Goal: Task Accomplishment & Management: Manage account settings

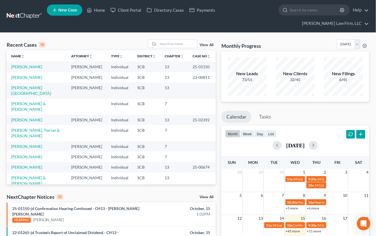
drag, startPoint x: 323, startPoint y: 105, endPoint x: 179, endPoint y: 104, distance: 143.8
click at [323, 111] on ul "Calendar Tasks" at bounding box center [295, 118] width 148 height 15
click at [165, 40] on input "search" at bounding box center [177, 44] width 39 height 8
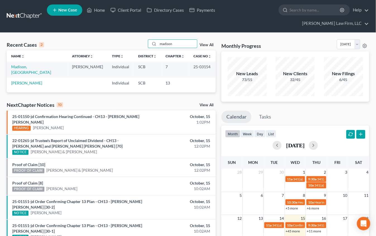
type input "madison"
click at [32, 64] on link "Madison, Ronajen" at bounding box center [31, 69] width 40 height 10
select select "2"
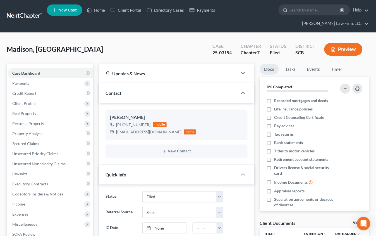
select select "0"
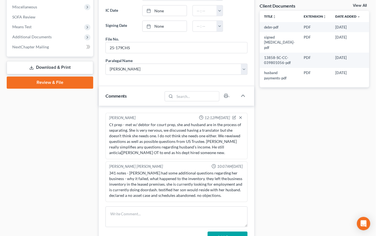
click at [302, 180] on div "Docs Tasks Events Timer 0% Completed Nothing here yet! Recorded mortgages and d…" at bounding box center [314, 158] width 115 height 623
click at [167, 206] on textarea at bounding box center [177, 216] width 142 height 21
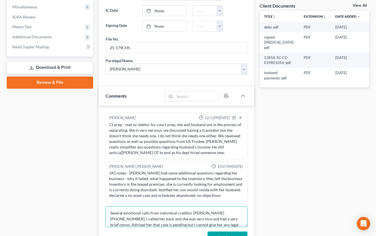
scroll to position [7, 0]
type textarea "Several emotional calls from individual creditor Jennifer Rickenbacker 843-714-…"
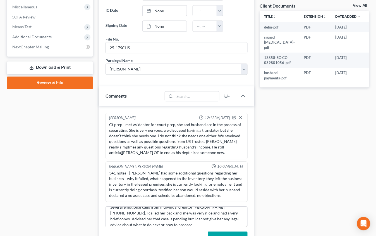
click at [247, 232] on button "Add Comment" at bounding box center [228, 238] width 40 height 12
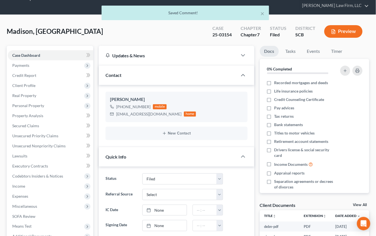
scroll to position [0, 0]
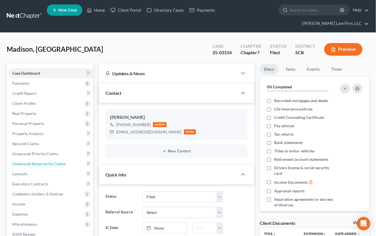
click at [31, 159] on link "Unsecured Nonpriority Claims" at bounding box center [50, 164] width 85 height 10
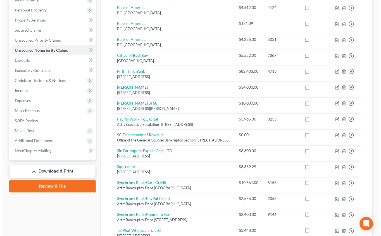
scroll to position [124, 0]
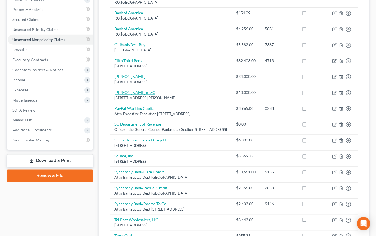
click at [133, 90] on link "Jennifer Rickenbaker of SC" at bounding box center [135, 92] width 41 height 5
select select "42"
select select "14"
select select "0"
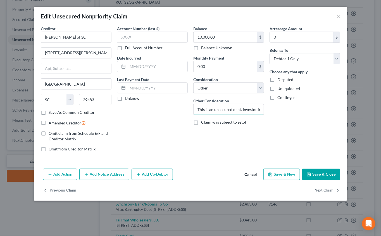
click at [233, 109] on input "This is an unsecured debt. Investor in Grocery Store." at bounding box center [229, 109] width 70 height 11
click at [331, 172] on button "Save & Close" at bounding box center [321, 174] width 38 height 12
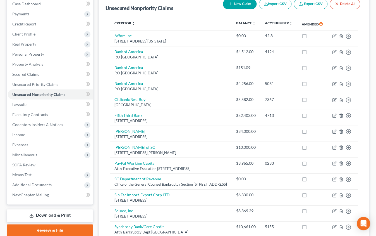
scroll to position [0, 0]
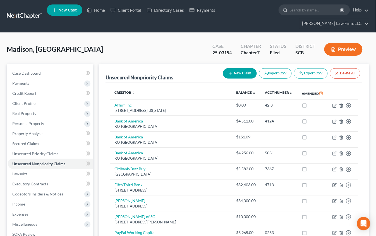
click at [34, 11] on link at bounding box center [25, 16] width 36 height 10
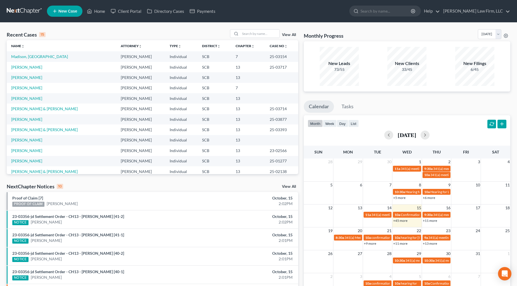
click at [270, 38] on div at bounding box center [255, 33] width 50 height 9
click at [272, 34] on input "search" at bounding box center [259, 34] width 39 height 8
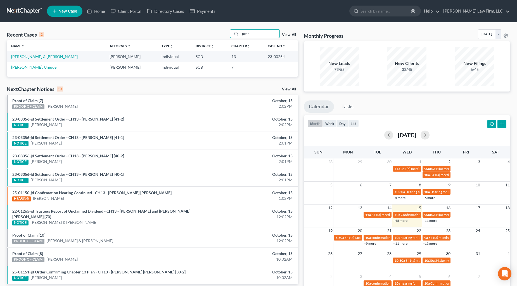
type input "penn"
click at [35, 57] on link "[PERSON_NAME] & [PERSON_NAME]" at bounding box center [44, 56] width 66 height 5
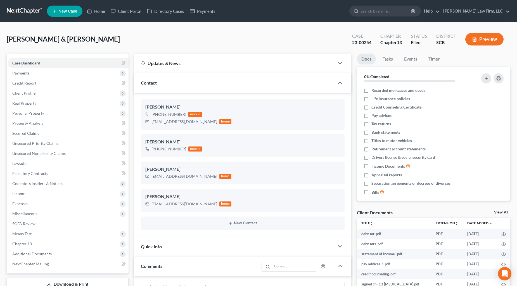
scroll to position [767, 0]
click at [38, 202] on span "Expenses" at bounding box center [68, 204] width 121 height 10
click at [51, 215] on link "Home" at bounding box center [73, 214] width 109 height 10
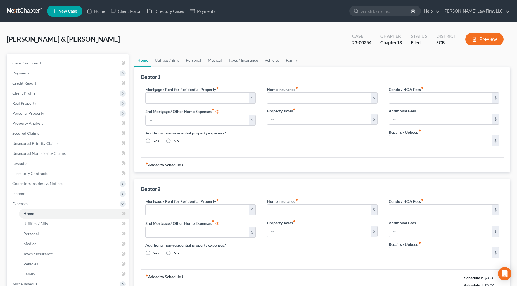
type input "1,000.00"
type input "0.00"
radio input "true"
type input "0.00"
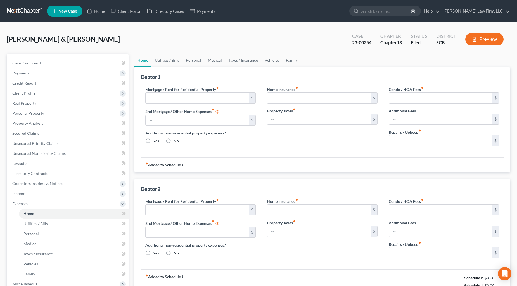
type input "0.00"
type input "4,900.00"
type input "0.00"
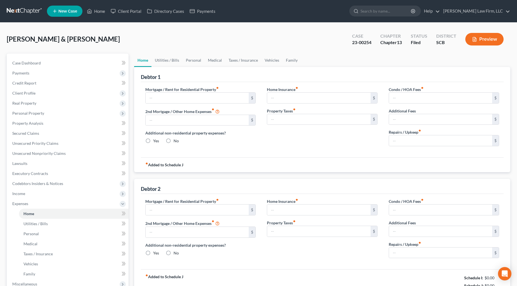
radio input "true"
type input "0.00"
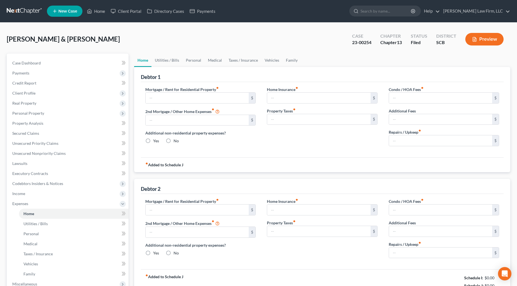
type input "200.00"
click at [168, 209] on input "4,900.00" at bounding box center [197, 210] width 103 height 11
type input "5,000"
click at [172, 62] on link "Utilities / Bills" at bounding box center [166, 60] width 31 height 13
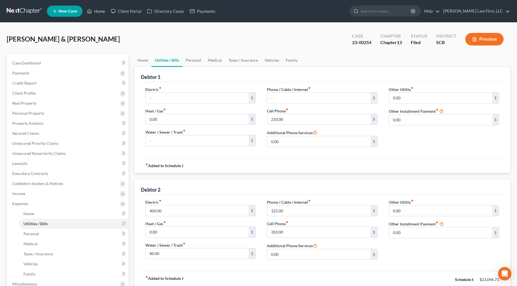
click at [173, 210] on input "400.00" at bounding box center [197, 211] width 103 height 11
type input "500"
click at [290, 211] on input "125.00" at bounding box center [318, 211] width 103 height 11
type input "150"
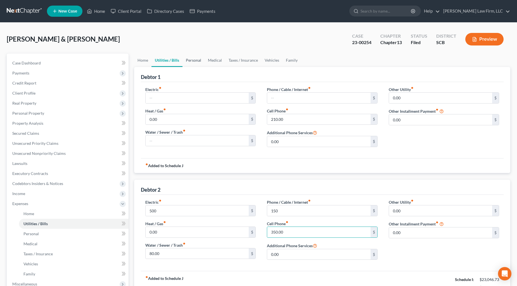
click at [196, 63] on link "Personal" at bounding box center [193, 60] width 22 height 13
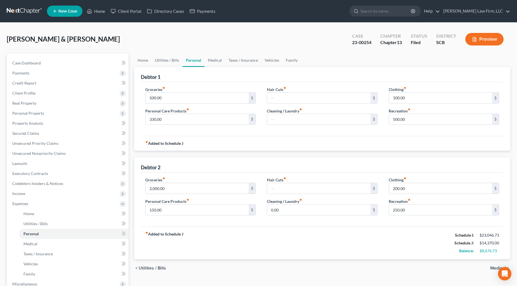
click at [178, 94] on input "500.00" at bounding box center [197, 98] width 103 height 11
click at [224, 187] on input "2,000.00" at bounding box center [197, 188] width 103 height 11
type input "1,600"
click at [18, 192] on span "Income" at bounding box center [18, 193] width 13 height 5
click at [30, 201] on span "Employment Income" at bounding box center [41, 203] width 36 height 5
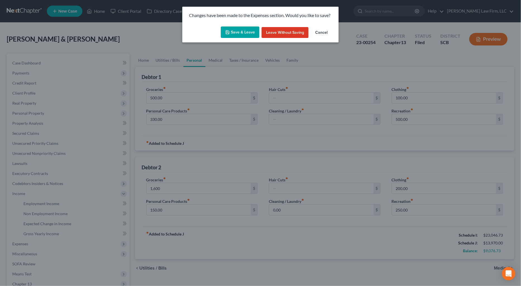
click at [233, 26] on div "Save & Leave Leave without Saving Cancel" at bounding box center [260, 33] width 156 height 18
click at [235, 31] on button "Save & Leave" at bounding box center [240, 33] width 39 height 12
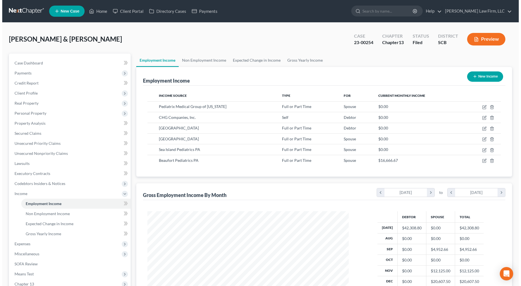
scroll to position [101, 213]
click at [381, 41] on button "Preview" at bounding box center [484, 39] width 38 height 13
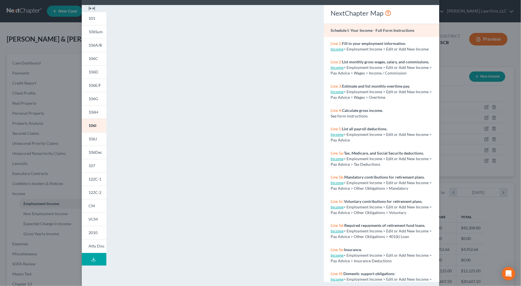
scroll to position [29, 0]
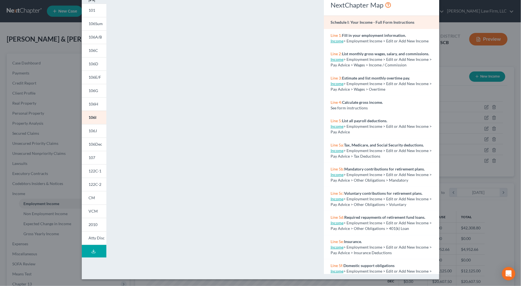
click at [94, 128] on link "106J" at bounding box center [94, 130] width 25 height 13
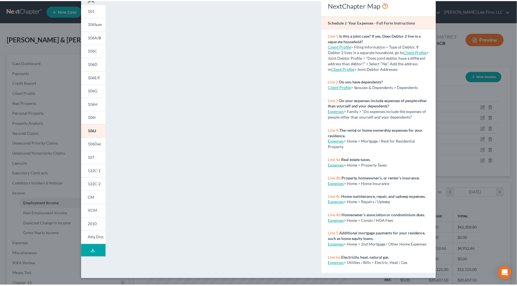
scroll to position [0, 0]
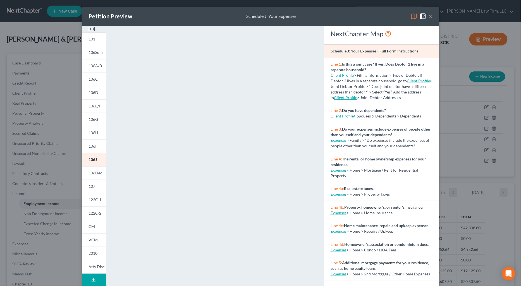
click at [381, 16] on button "×" at bounding box center [431, 16] width 4 height 7
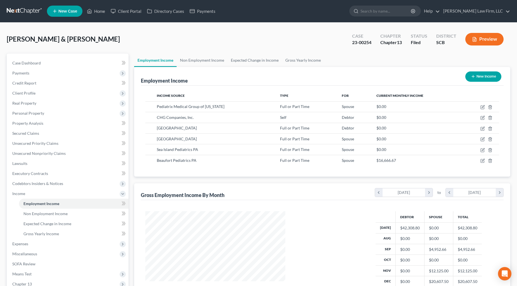
scroll to position [101, 213]
click at [34, 235] on span "Expenses" at bounding box center [68, 244] width 121 height 10
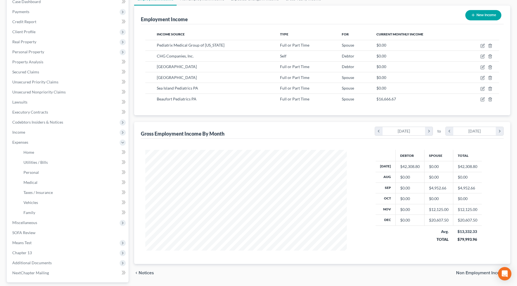
scroll to position [110, 0]
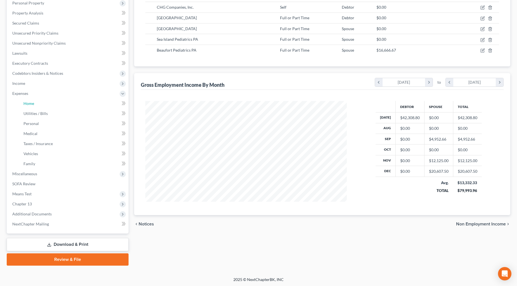
click at [35, 105] on link "Home" at bounding box center [73, 104] width 109 height 10
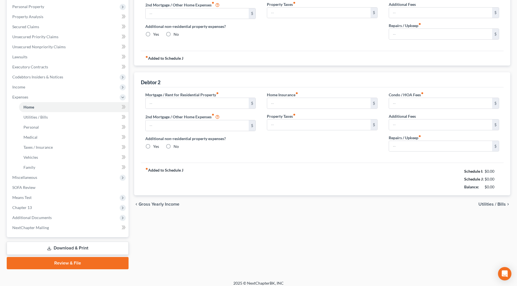
type input "1,000.00"
type input "0.00"
radio input "true"
type input "0.00"
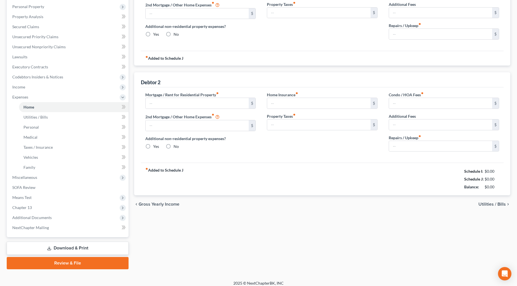
type input "0.00"
type input "5,000.00"
type input "0.00"
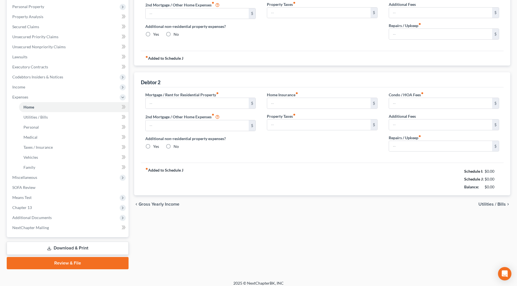
radio input "true"
type input "0.00"
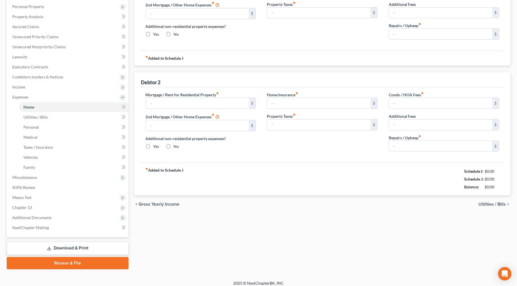
type input "200.00"
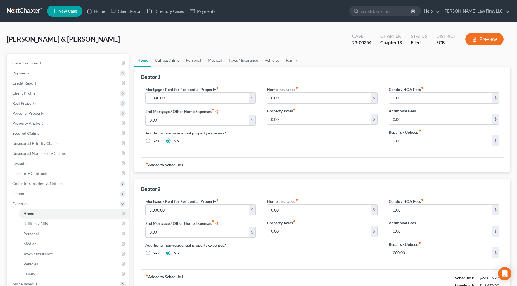
click at [175, 59] on link "Utilities / Bills" at bounding box center [166, 60] width 31 height 13
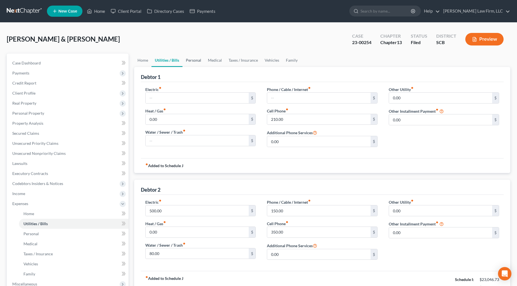
click at [196, 58] on link "Personal" at bounding box center [193, 60] width 22 height 13
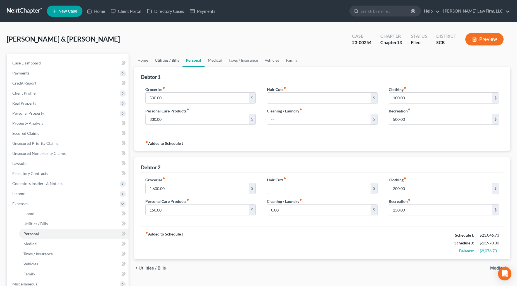
click at [169, 58] on link "Utilities / Bills" at bounding box center [166, 60] width 31 height 13
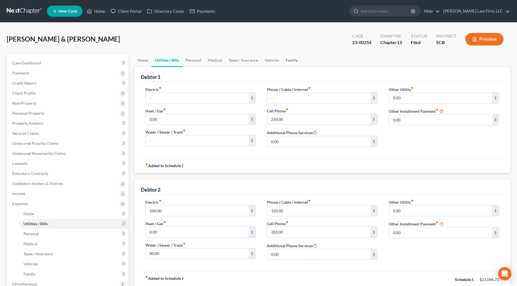
click at [287, 59] on link "Family" at bounding box center [291, 60] width 18 height 13
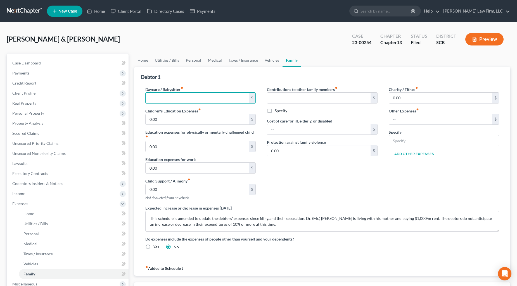
click at [196, 95] on input "text" at bounding box center [197, 98] width 103 height 11
click at [157, 121] on input "0.00" at bounding box center [197, 119] width 103 height 11
type input "2,167"
click at [194, 119] on input "2,167" at bounding box center [197, 119] width 103 height 11
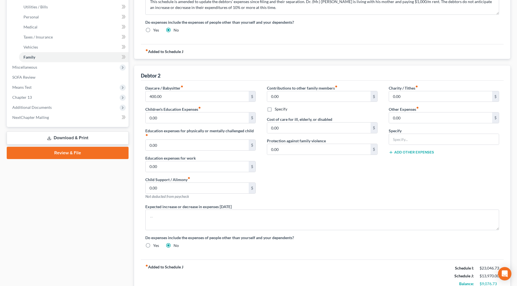
scroll to position [248, 0]
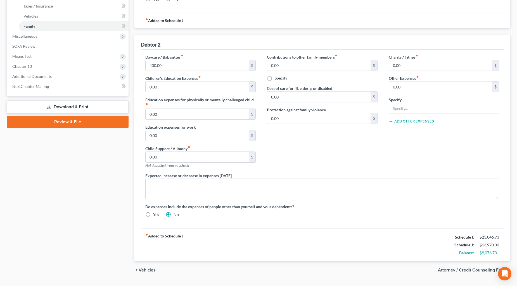
click at [191, 59] on div "Daycare / Babysitter fiber_manual_record 400.00 $" at bounding box center [200, 62] width 111 height 17
click at [193, 63] on input "400.00" at bounding box center [197, 65] width 103 height 11
drag, startPoint x: 185, startPoint y: 82, endPoint x: 183, endPoint y: 85, distance: 3.6
click at [185, 82] on input "0.00" at bounding box center [197, 87] width 103 height 11
type input "2,167"
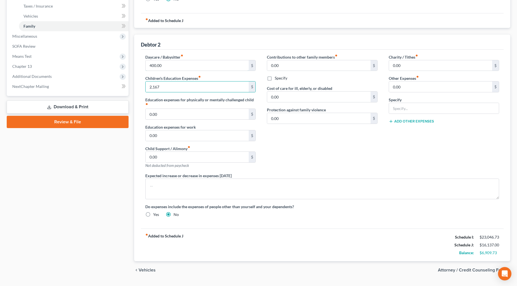
click at [185, 67] on input "400.00" at bounding box center [197, 65] width 103 height 11
type input "600"
click at [288, 182] on textarea at bounding box center [322, 189] width 354 height 21
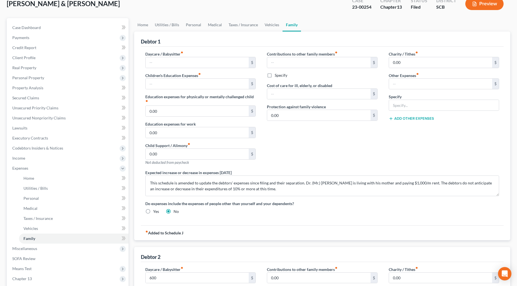
scroll to position [31, 0]
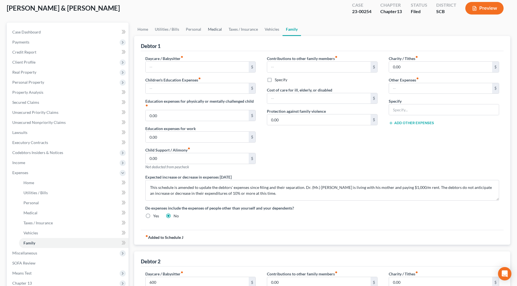
click at [215, 27] on link "Medical" at bounding box center [214, 29] width 21 height 13
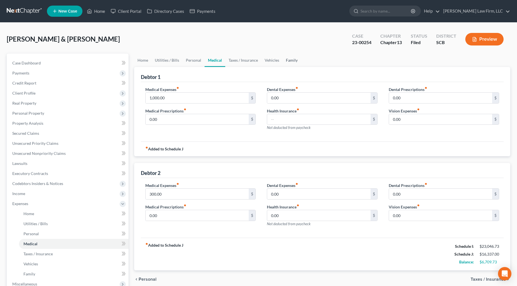
click at [290, 57] on link "Family" at bounding box center [291, 60] width 18 height 13
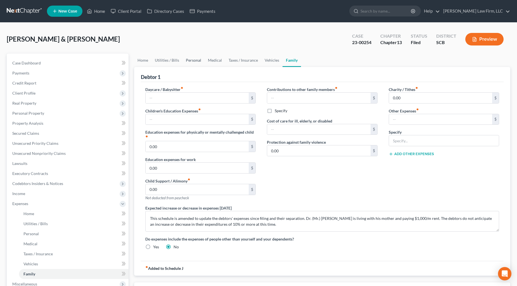
click at [197, 61] on link "Personal" at bounding box center [193, 60] width 22 height 13
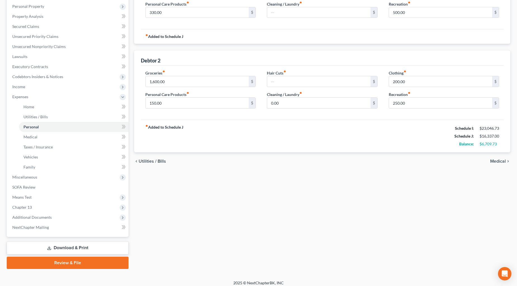
scroll to position [110, 0]
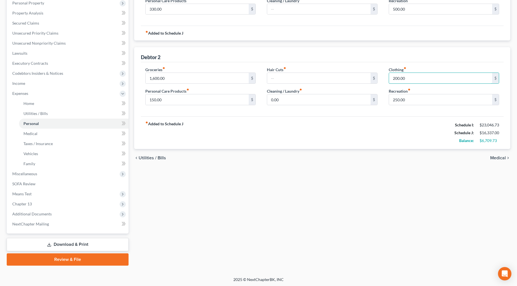
click at [381, 76] on input "200.00" at bounding box center [440, 78] width 103 height 11
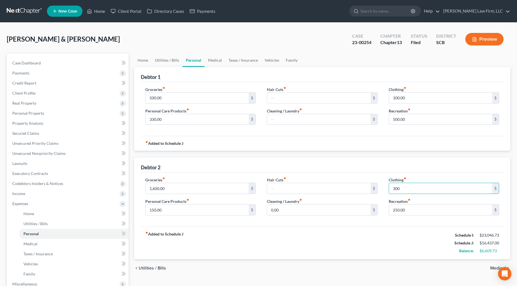
type input "300"
click at [213, 61] on link "Medical" at bounding box center [214, 60] width 21 height 13
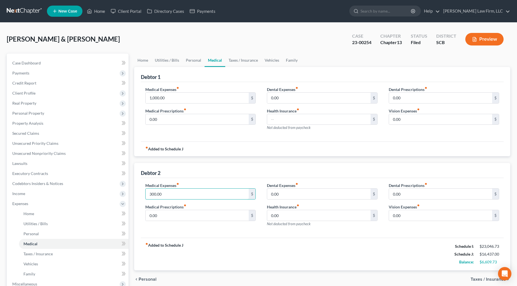
click at [171, 197] on input "300.00" at bounding box center [197, 194] width 103 height 11
type input "500"
click at [270, 56] on link "Vehicles" at bounding box center [271, 60] width 21 height 13
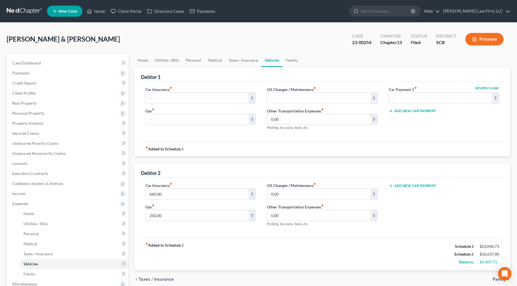
click at [226, 218] on input "250.00" at bounding box center [197, 215] width 103 height 11
type input "400"
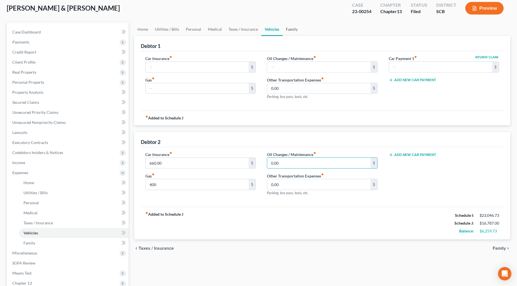
click at [292, 28] on link "Family" at bounding box center [291, 29] width 18 height 13
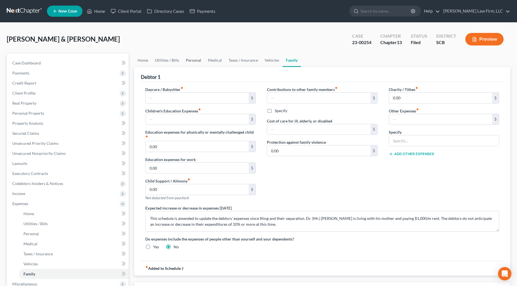
click at [195, 58] on link "Personal" at bounding box center [193, 60] width 22 height 13
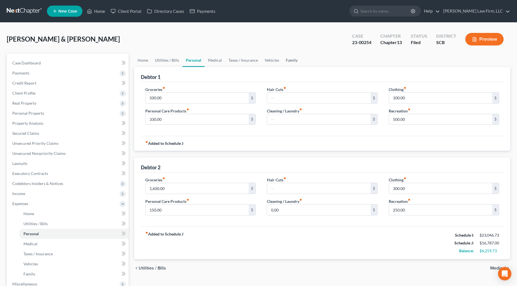
click at [285, 61] on link "Family" at bounding box center [291, 60] width 18 height 13
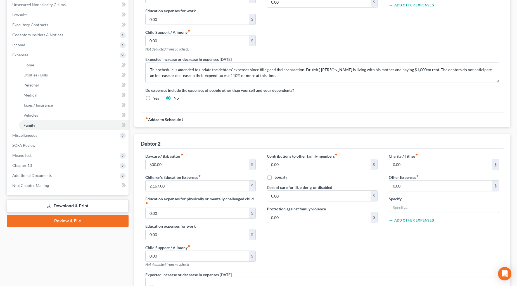
scroll to position [155, 0]
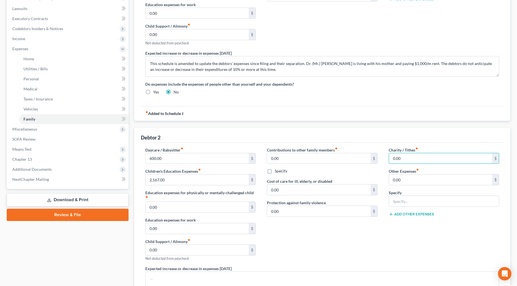
click at [381, 157] on input "0.00" at bounding box center [440, 158] width 103 height 11
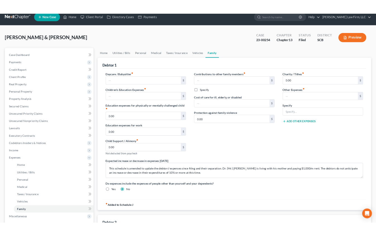
scroll to position [0, 0]
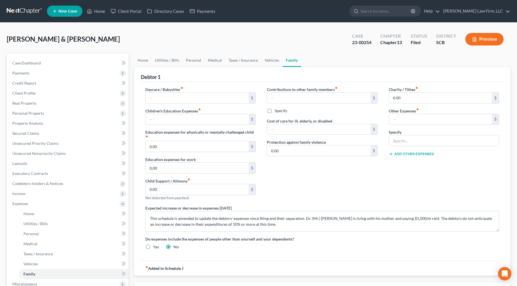
type input "200"
click at [241, 59] on link "Taxes / Insurance" at bounding box center [243, 60] width 36 height 13
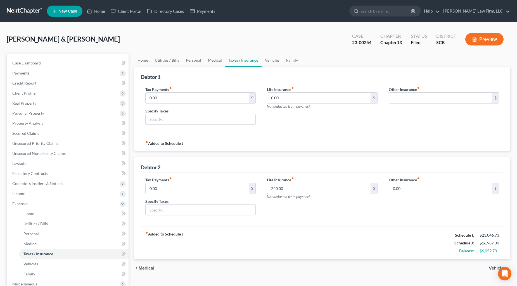
click at [305, 183] on input "240.00" at bounding box center [318, 188] width 103 height 11
type input "480"
click at [263, 57] on link "Vehicles" at bounding box center [271, 60] width 21 height 13
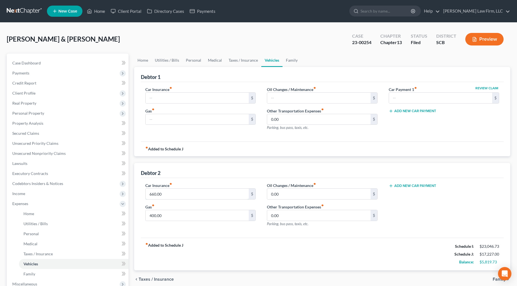
click at [184, 191] on input "660.00" at bounding box center [197, 194] width 103 height 11
type input "670"
click at [232, 61] on link "Taxes / Insurance" at bounding box center [243, 60] width 36 height 13
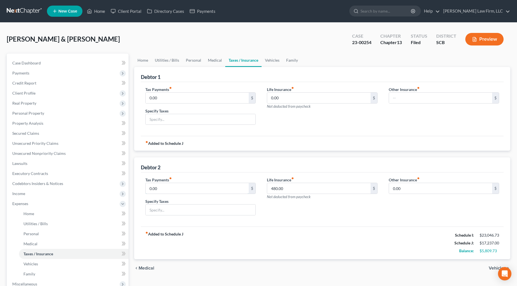
click at [172, 189] on input "0.00" at bounding box center [197, 188] width 103 height 11
type input "60"
click at [158, 210] on input "text" at bounding box center [201, 210] width 110 height 11
type input "Personal Property Tax"
click at [271, 57] on link "Vehicles" at bounding box center [271, 60] width 21 height 13
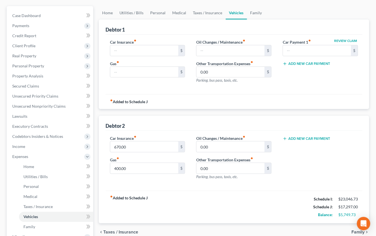
scroll to position [62, 0]
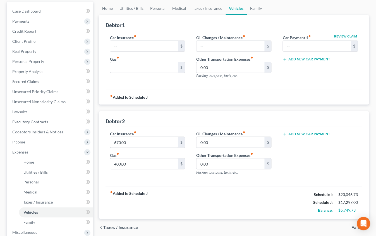
click at [295, 132] on button "Add New Car Payment" at bounding box center [306, 134] width 47 height 4
click at [302, 137] on input "text" at bounding box center [313, 142] width 61 height 11
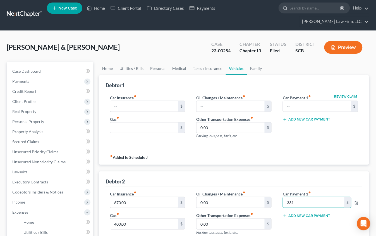
scroll to position [0, 0]
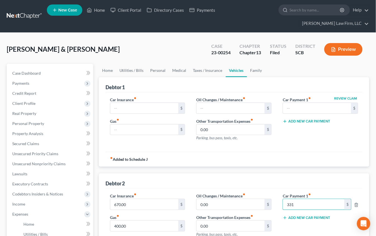
type input "331"
click at [108, 64] on link "Home" at bounding box center [107, 70] width 17 height 13
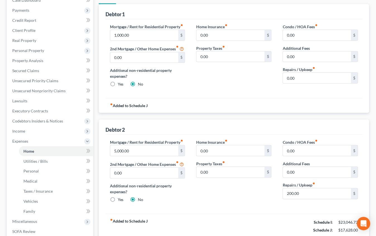
scroll to position [124, 0]
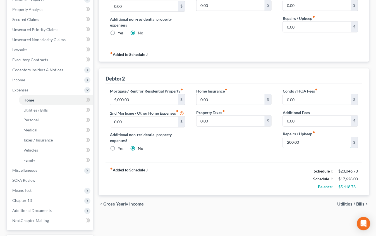
click at [316, 139] on input "200.00" at bounding box center [317, 142] width 68 height 11
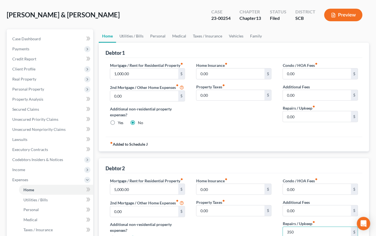
scroll to position [31, 0]
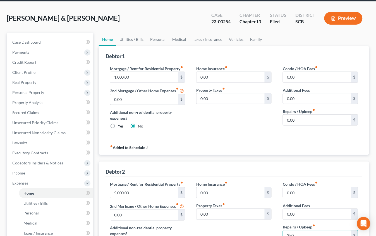
type input "350"
click at [259, 33] on link "Family" at bounding box center [256, 39] width 18 height 13
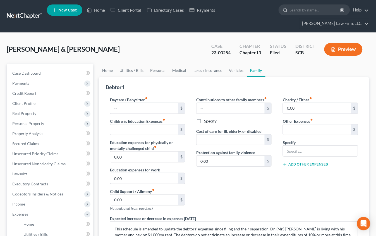
click at [323, 118] on div "Other Expenses fiber_manual_record $" at bounding box center [320, 126] width 75 height 17
drag, startPoint x: 322, startPoint y: 116, endPoint x: 319, endPoint y: 116, distance: 3.1
click at [322, 124] on input "text" at bounding box center [317, 129] width 68 height 11
type input "73"
type input "G"
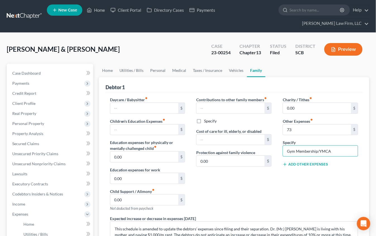
type input "Gym Membership/YMCA"
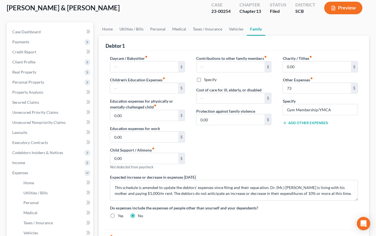
scroll to position [31, 0]
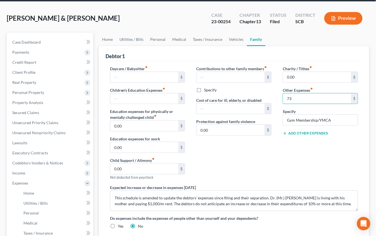
click at [312, 93] on input "73" at bounding box center [317, 98] width 68 height 11
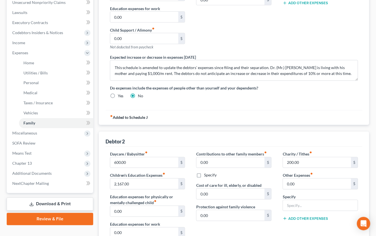
scroll to position [186, 0]
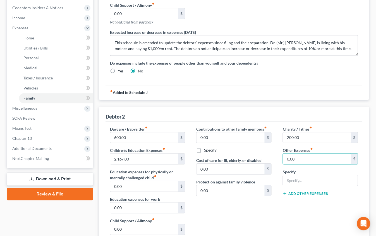
click at [333, 154] on input "0.00" at bounding box center [317, 159] width 68 height 11
type input "73"
click at [335, 175] on input "text" at bounding box center [320, 180] width 75 height 11
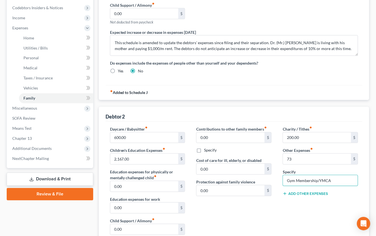
type input "Gym Membership/YMCA"
click at [153, 154] on input "2,167.00" at bounding box center [144, 159] width 68 height 11
click at [256, 223] on div "Contributions to other family members fiber_manual_record 0.00 $ Specify Cost o…" at bounding box center [234, 185] width 87 height 119
click at [135, 132] on input "600.00" at bounding box center [144, 137] width 68 height 11
type input "1,600"
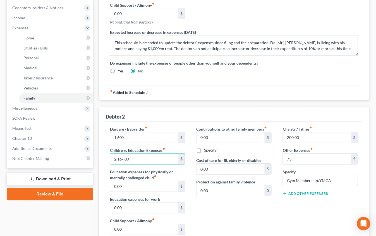
click at [319, 191] on button "Add Other Expenses" at bounding box center [305, 193] width 45 height 4
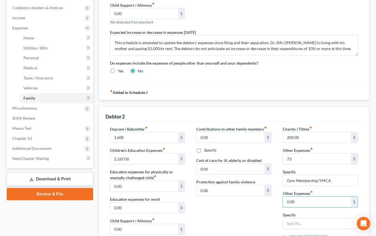
click at [317, 197] on input "0.00" at bounding box center [317, 202] width 68 height 11
type input "380"
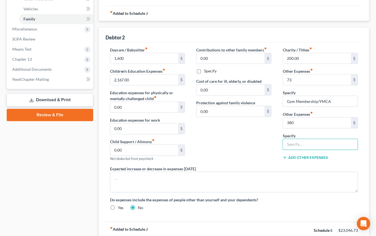
scroll to position [310, 0]
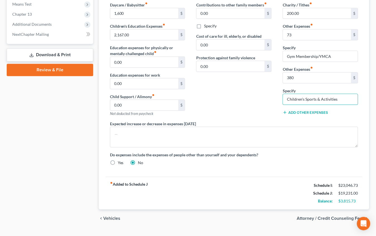
type input "Children's Sports & Activities"
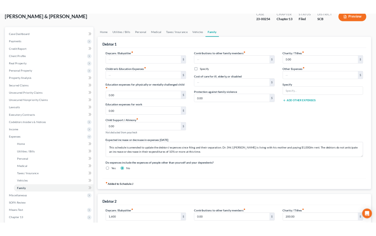
scroll to position [0, 0]
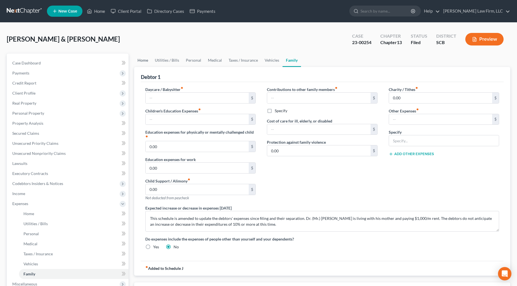
click at [142, 57] on link "Home" at bounding box center [142, 60] width 17 height 13
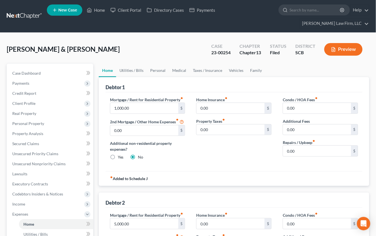
click at [345, 33] on div "Penn, Daniel & Frances Upgraded Case 23-00254 Chapter Chapter 13 Status Filed D…" at bounding box center [188, 215] width 376 height 365
click at [42, 68] on link "Case Dashboard" at bounding box center [50, 73] width 85 height 10
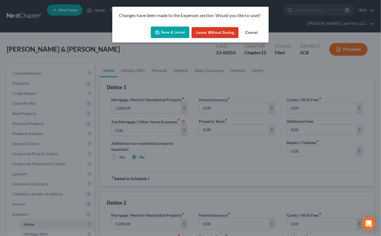
click at [159, 34] on icon "button" at bounding box center [157, 32] width 4 height 4
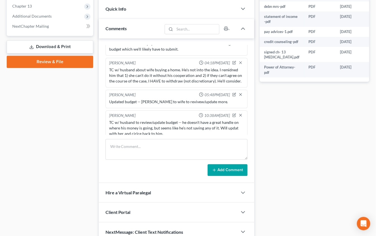
scroll to position [907, 0]
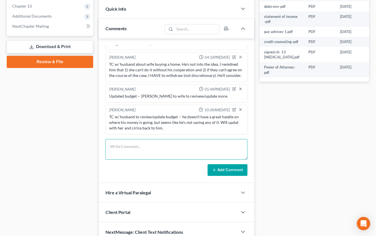
click at [152, 139] on textarea at bounding box center [177, 149] width 142 height 21
type textarea "Several emails from husband saying he's on board with home purchase and happy t…"
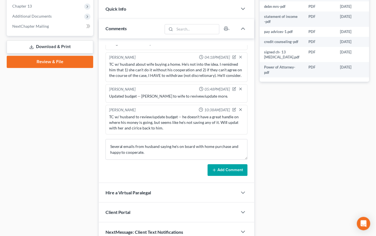
click at [213, 168] on icon at bounding box center [214, 170] width 4 height 4
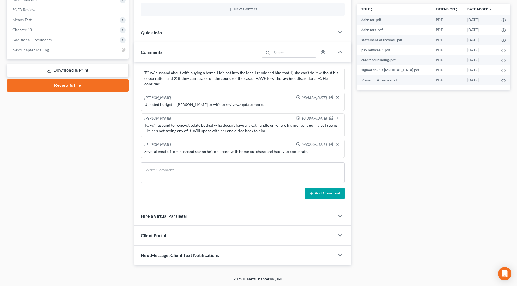
scroll to position [59, 0]
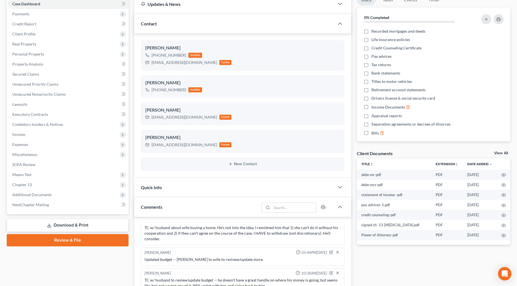
click at [22, 142] on span "Expenses" at bounding box center [20, 144] width 16 height 5
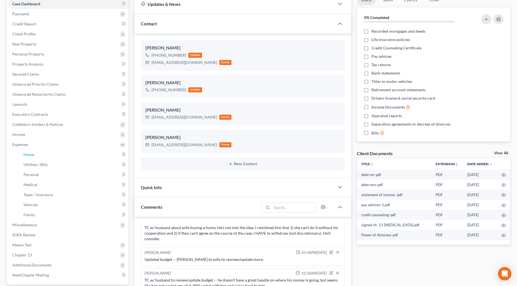
click at [25, 154] on span "Home" at bounding box center [28, 154] width 11 height 5
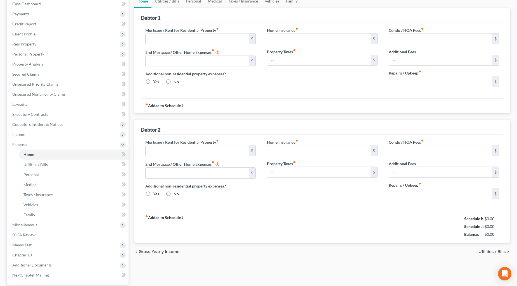
scroll to position [5, 0]
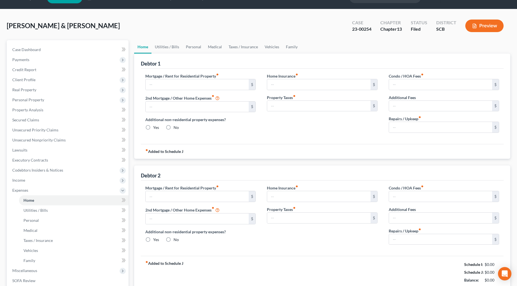
type input "1,000.00"
type input "0.00"
radio input "true"
type input "0.00"
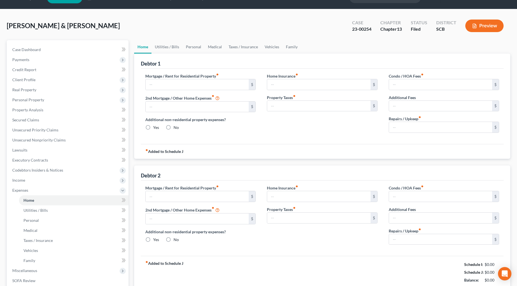
type input "0.00"
type input "5,000.00"
type input "0.00"
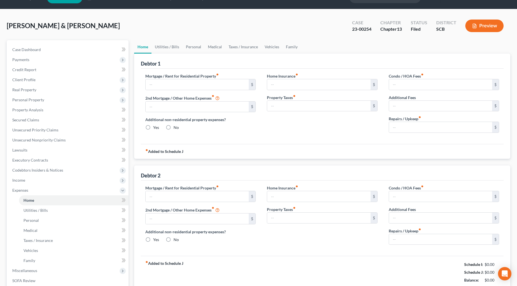
radio input "true"
type input "0.00"
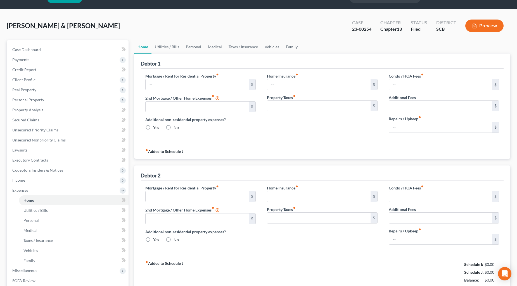
type input "350.00"
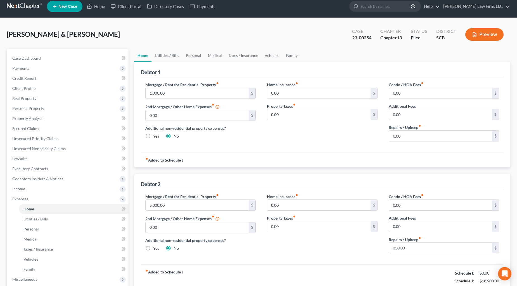
scroll to position [0, 0]
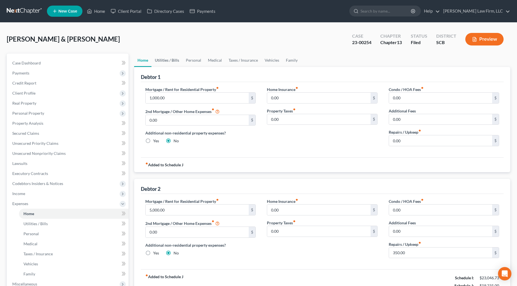
click at [168, 61] on link "Utilities / Bills" at bounding box center [166, 60] width 31 height 13
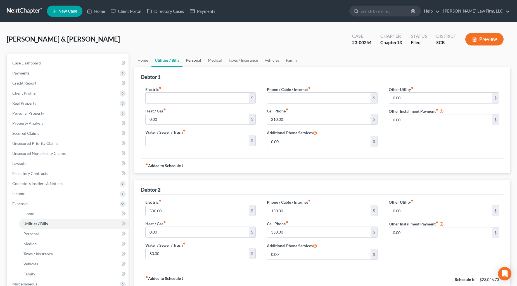
click at [191, 60] on link "Personal" at bounding box center [193, 60] width 22 height 13
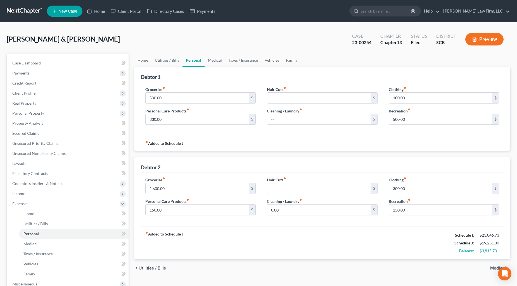
click at [35, 92] on span "Client Profile" at bounding box center [68, 93] width 121 height 10
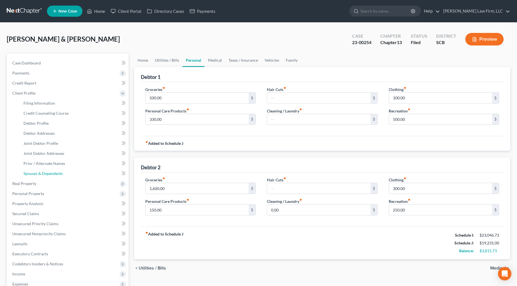
click at [51, 171] on link "Spouses & Dependents" at bounding box center [73, 174] width 109 height 10
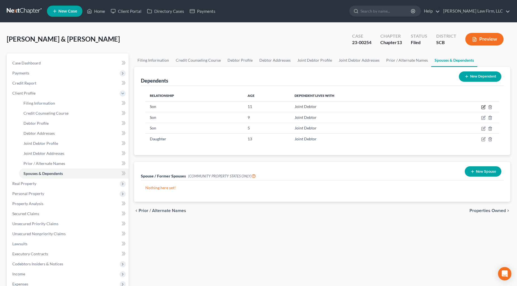
click at [381, 107] on icon "button" at bounding box center [483, 106] width 3 height 3
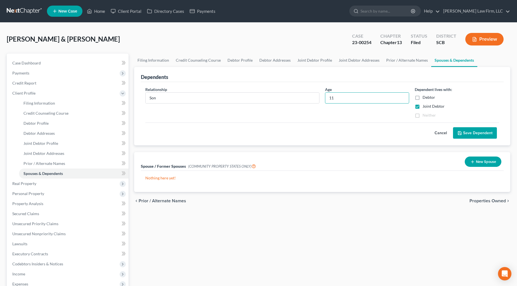
click at [339, 94] on input "11" at bounding box center [367, 98] width 84 height 11
type input "13"
click at [381, 129] on button "Save Dependent" at bounding box center [475, 133] width 44 height 12
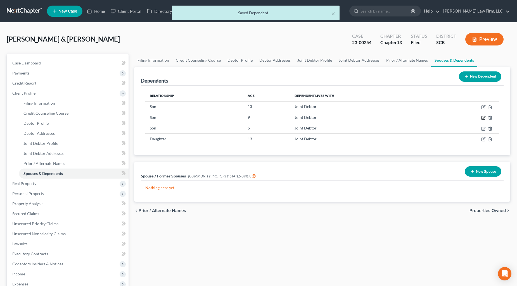
click at [381, 116] on icon "button" at bounding box center [483, 118] width 4 height 4
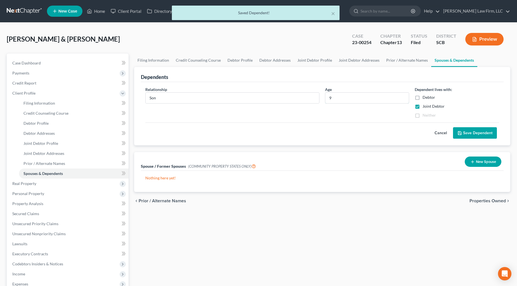
click at [350, 96] on input "9" at bounding box center [367, 98] width 84 height 11
type input "11"
click at [381, 132] on button "Save Dependent" at bounding box center [475, 133] width 44 height 12
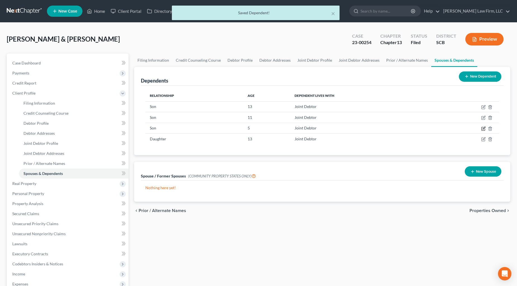
click at [381, 129] on icon "button" at bounding box center [483, 129] width 4 height 4
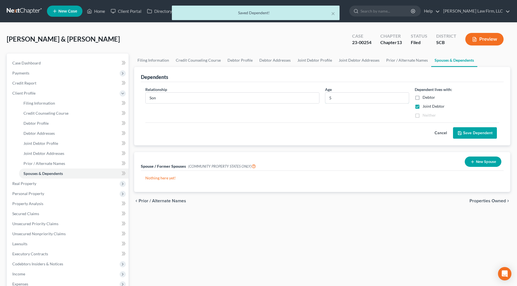
click at [340, 99] on input "5" at bounding box center [367, 98] width 84 height 11
type input "7"
click at [381, 132] on button "Save Dependent" at bounding box center [475, 133] width 44 height 12
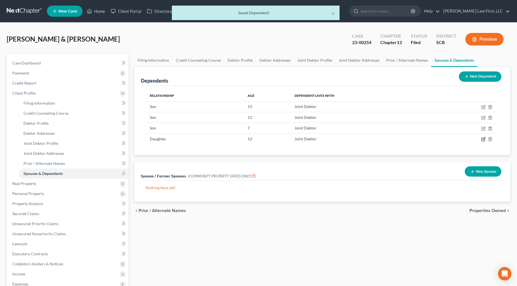
click at [381, 138] on icon "button" at bounding box center [483, 139] width 4 height 4
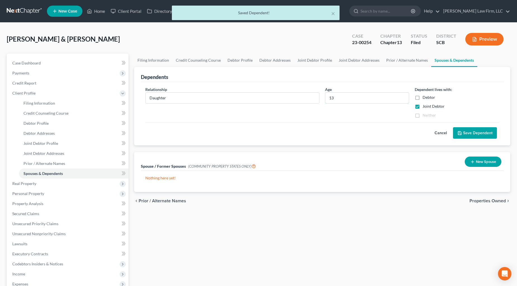
click at [342, 101] on input "13" at bounding box center [367, 98] width 84 height 11
type input "15"
click at [381, 131] on button "Save Dependent" at bounding box center [475, 133] width 44 height 12
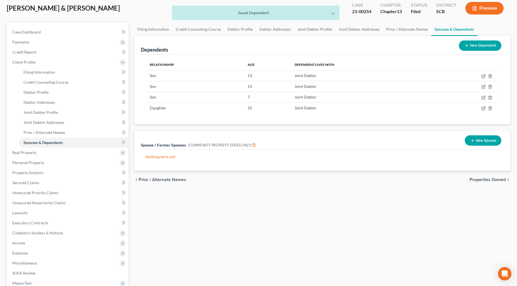
scroll to position [62, 0]
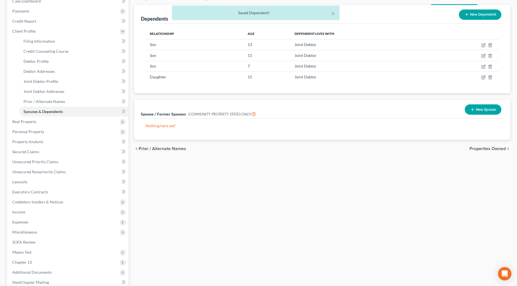
click at [23, 218] on span "Expenses" at bounding box center [68, 222] width 121 height 10
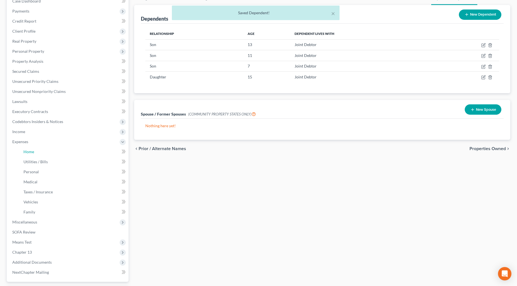
click at [30, 153] on span "Home" at bounding box center [28, 151] width 11 height 5
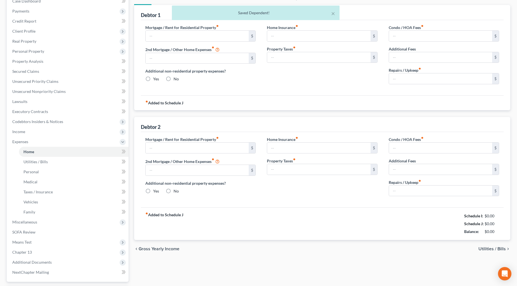
type input "1,000.00"
type input "0.00"
radio input "true"
type input "0.00"
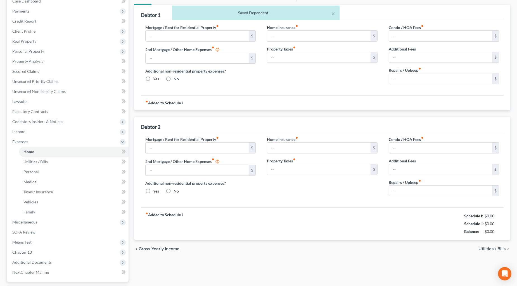
type input "0.00"
type input "5,000.00"
type input "0.00"
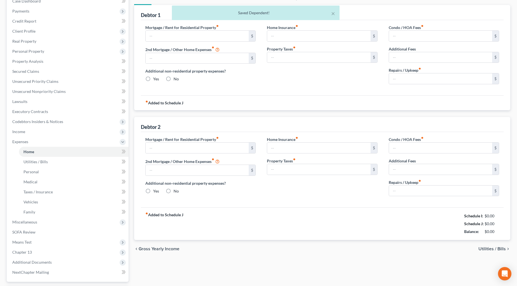
radio input "true"
type input "0.00"
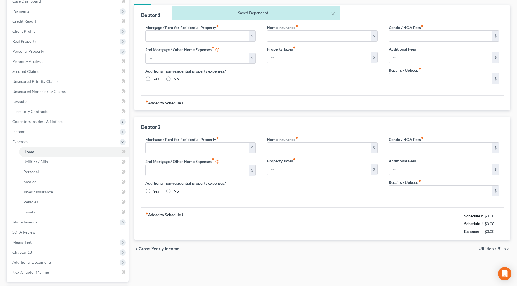
type input "350.00"
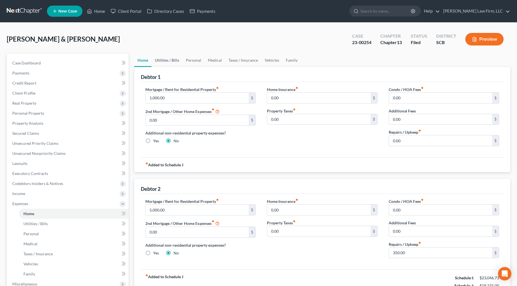
click at [166, 60] on link "Utilities / Bills" at bounding box center [166, 60] width 31 height 13
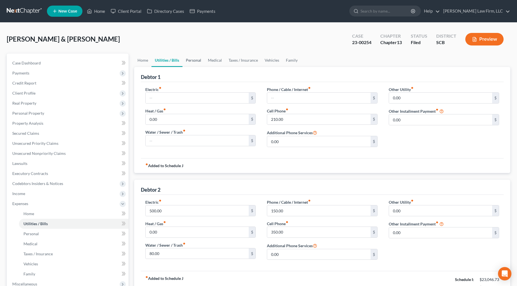
click at [186, 57] on link "Personal" at bounding box center [193, 60] width 22 height 13
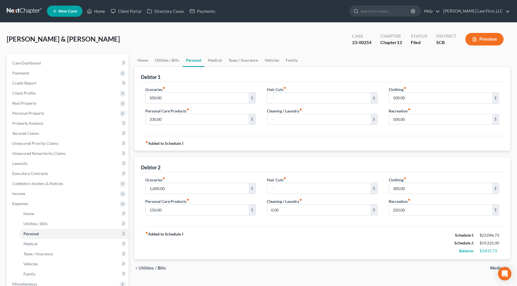
click at [381, 117] on input "500.00" at bounding box center [440, 119] width 103 height 11
type input "600"
click at [220, 59] on link "Medical" at bounding box center [214, 60] width 21 height 13
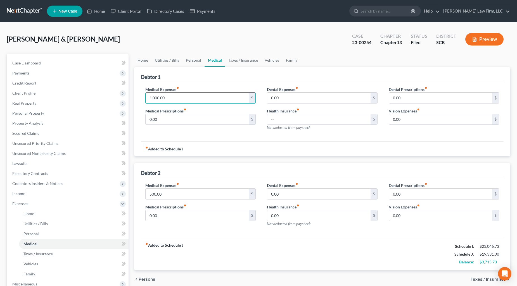
drag, startPoint x: 190, startPoint y: 96, endPoint x: 185, endPoint y: 103, distance: 8.8
click at [190, 96] on input "1,000.00" at bounding box center [197, 98] width 103 height 11
type input "1,200"
click at [244, 57] on link "Taxes / Insurance" at bounding box center [243, 60] width 36 height 13
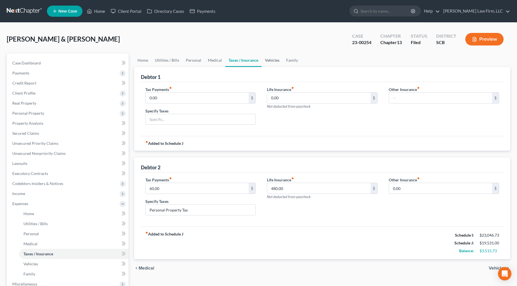
click at [268, 60] on link "Vehicles" at bounding box center [271, 60] width 21 height 13
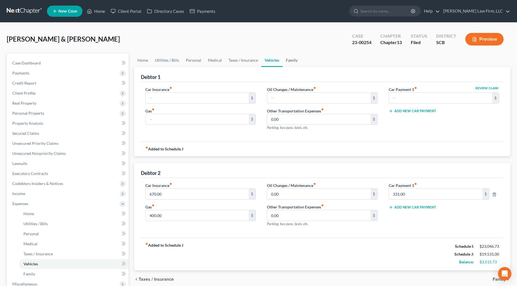
click at [297, 59] on link "Family" at bounding box center [291, 60] width 18 height 13
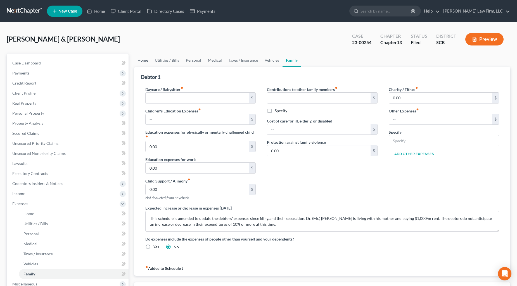
click at [144, 59] on link "Home" at bounding box center [142, 60] width 17 height 13
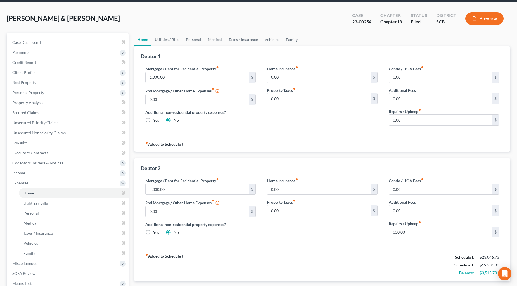
scroll to position [31, 0]
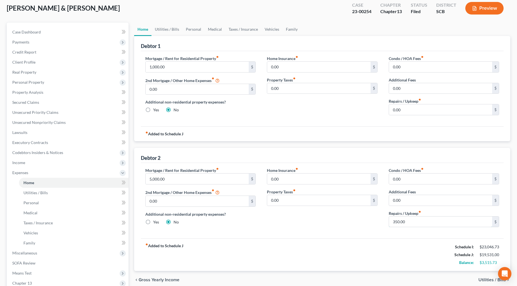
click at [381, 222] on input "350.00" at bounding box center [440, 222] width 103 height 11
type input "450"
click at [170, 29] on link "Utilities / Bills" at bounding box center [166, 29] width 31 height 13
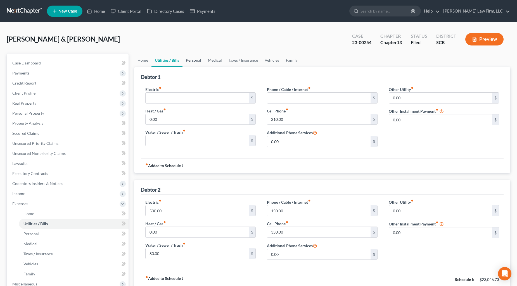
click at [190, 59] on link "Personal" at bounding box center [193, 60] width 22 height 13
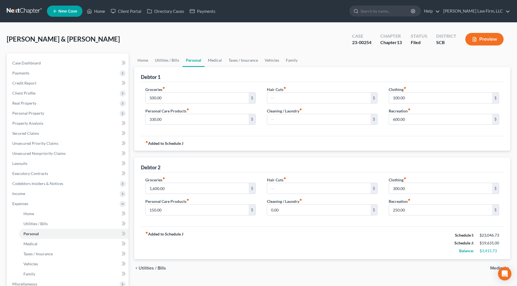
click at [381, 209] on input "250.00" at bounding box center [440, 210] width 103 height 11
type input "300"
click at [214, 61] on link "Medical" at bounding box center [214, 60] width 21 height 13
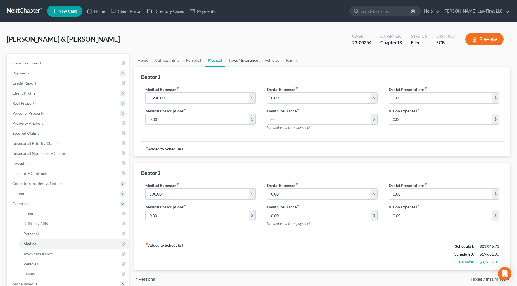
click at [242, 55] on link "Taxes / Insurance" at bounding box center [243, 60] width 36 height 13
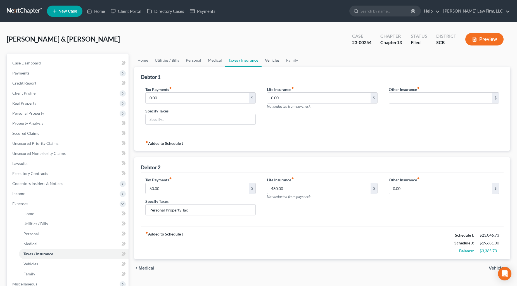
click at [263, 59] on link "Vehicles" at bounding box center [271, 60] width 21 height 13
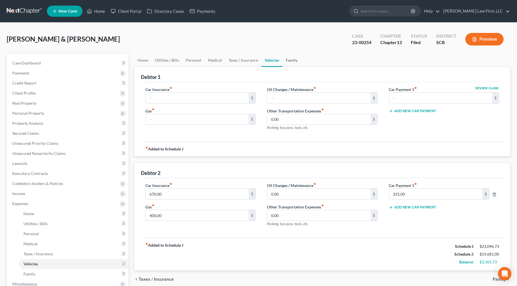
click at [296, 59] on link "Family" at bounding box center [291, 60] width 18 height 13
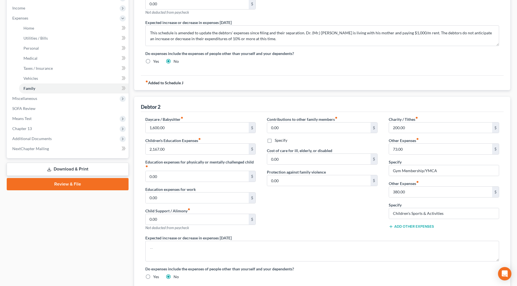
scroll to position [186, 0]
click at [247, 235] on textarea at bounding box center [322, 251] width 354 height 21
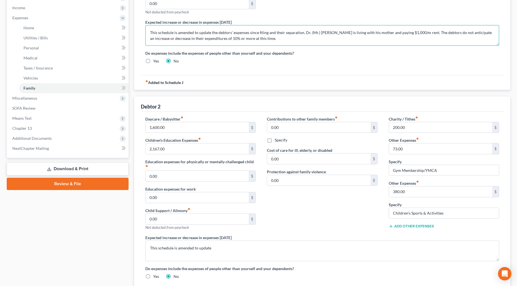
drag, startPoint x: 302, startPoint y: 32, endPoint x: 211, endPoint y: 28, distance: 90.6
click at [211, 28] on textarea "This schedule is amended to update the debtors' expenses since filing and their…" at bounding box center [322, 35] width 354 height 21
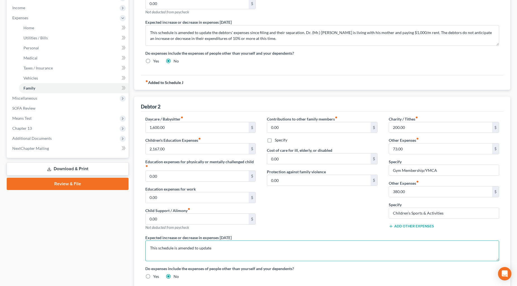
click at [228, 235] on textarea "This schedule is amended to update" at bounding box center [322, 251] width 354 height 21
paste textarea "the debtors' expenses since filing and their separation"
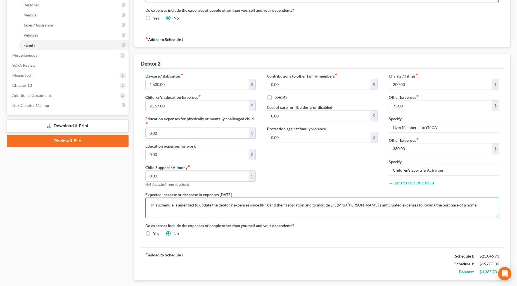
scroll to position [263, 0]
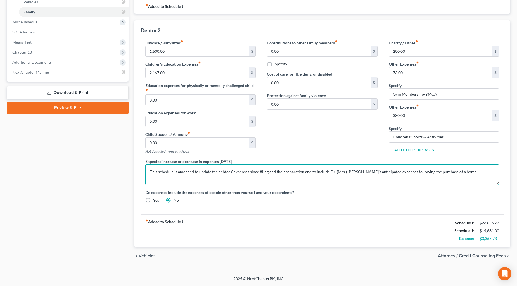
type textarea "This schedule is amended to update the debtors' expenses since filing and their…"
click at [381, 235] on span "Attorney / Credit Counseling Fees" at bounding box center [472, 256] width 68 height 4
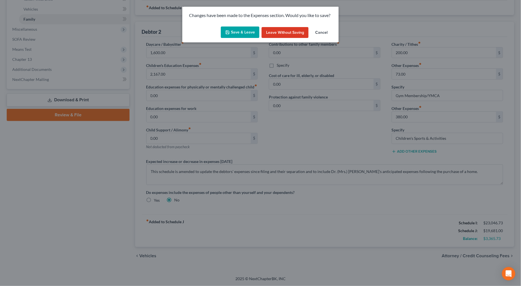
click at [236, 34] on button "Save & Leave" at bounding box center [240, 33] width 39 height 12
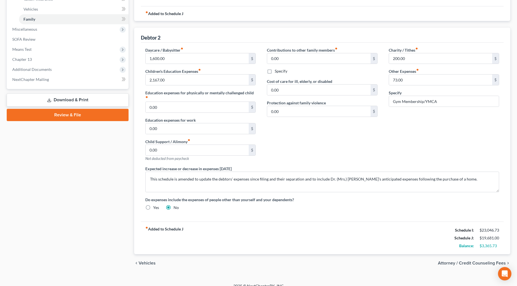
select select "0"
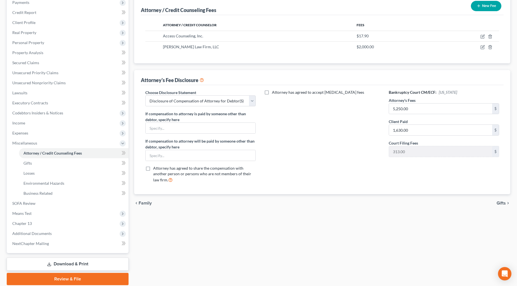
scroll to position [90, 0]
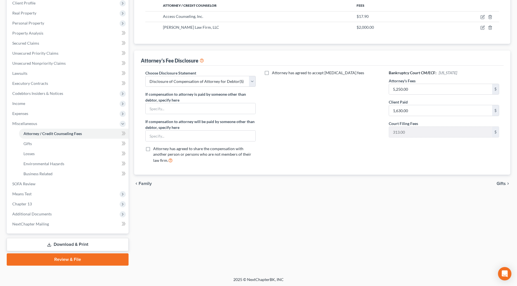
click at [81, 235] on link "Download & Print" at bounding box center [68, 244] width 122 height 13
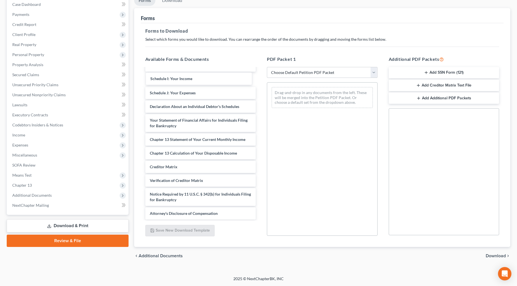
scroll to position [193, 0]
drag, startPoint x: 188, startPoint y: 77, endPoint x: 280, endPoint y: 89, distance: 92.4
click at [260, 89] on div "Schedule I: Your Income debn mr-pdf debn mrs-pdf statement of income -pdf pay a…" at bounding box center [201, 48] width 120 height 344
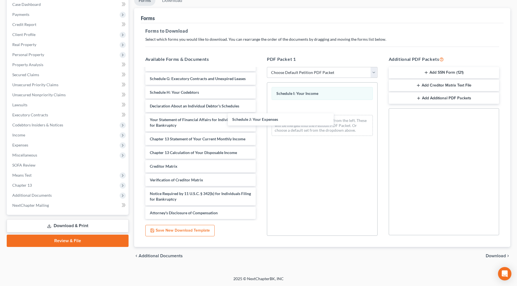
scroll to position [179, 0]
drag, startPoint x: 199, startPoint y: 92, endPoint x: 283, endPoint y: 119, distance: 88.5
click at [260, 119] on div "Schedule J: Your Expenses debn mr-pdf debn mrs-pdf statement of income -pdf pay…" at bounding box center [201, 54] width 120 height 330
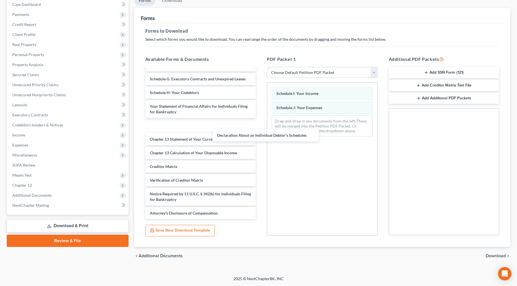
drag, startPoint x: 185, startPoint y: 108, endPoint x: 279, endPoint y: 137, distance: 98.8
click at [260, 142] on div "Declaration About an Individual Debtor's Schedules debn mr-pdf debn mrs-pdf sta…" at bounding box center [201, 54] width 120 height 330
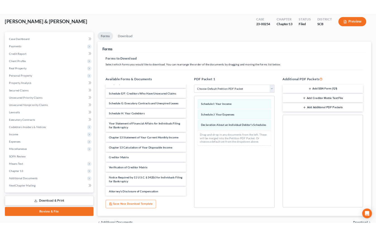
scroll to position [0, 0]
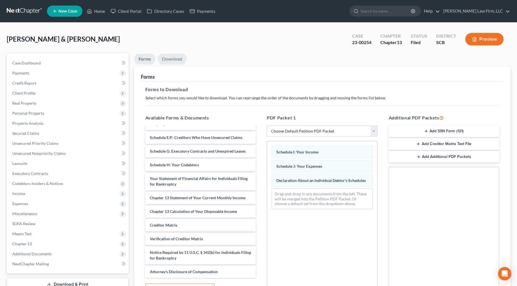
click at [174, 56] on link "Download" at bounding box center [172, 59] width 29 height 11
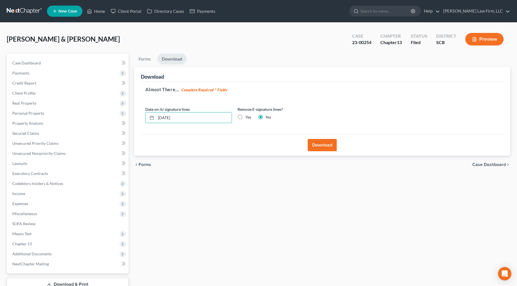
drag, startPoint x: 181, startPoint y: 115, endPoint x: 144, endPoint y: 122, distance: 37.4
click at [145, 122] on div "10/15/2025" at bounding box center [188, 117] width 87 height 11
click at [245, 116] on label "Yes" at bounding box center [248, 118] width 6 height 6
click at [247, 116] on input "Yes" at bounding box center [249, 117] width 4 height 4
radio input "true"
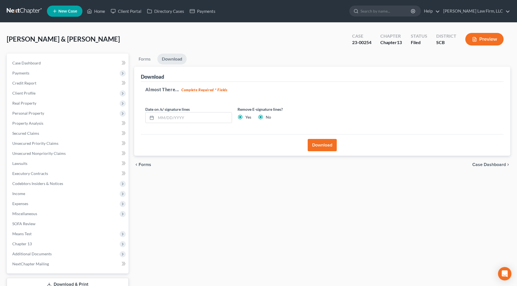
radio input "false"
click at [320, 144] on button "Download" at bounding box center [321, 145] width 29 height 12
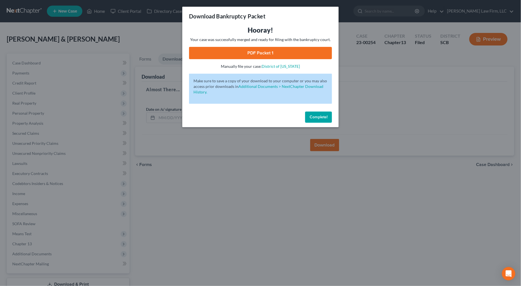
click at [258, 49] on link "PDF Packet 1" at bounding box center [260, 53] width 143 height 12
click at [133, 45] on div "Download Bankruptcy Packet Hooray! Your case was successfully merged and ready …" at bounding box center [260, 143] width 521 height 286
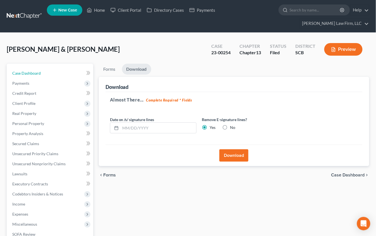
drag, startPoint x: 53, startPoint y: 64, endPoint x: 92, endPoint y: 69, distance: 38.9
click at [52, 68] on link "Case Dashboard" at bounding box center [50, 73] width 85 height 10
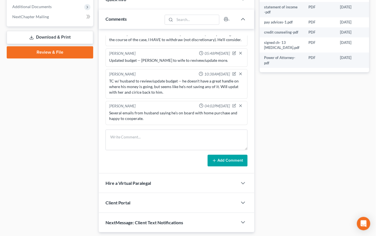
scroll to position [265, 0]
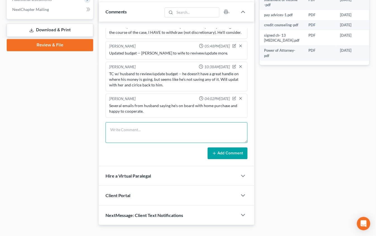
click at [161, 122] on textarea at bounding box center [177, 132] width 142 height 21
type textarea "Updated budget and returned to debtors for review."
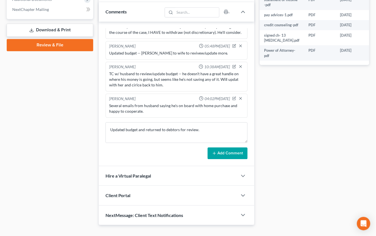
click at [227, 147] on button "Add Comment" at bounding box center [228, 153] width 40 height 12
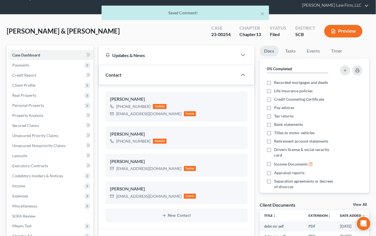
scroll to position [0, 0]
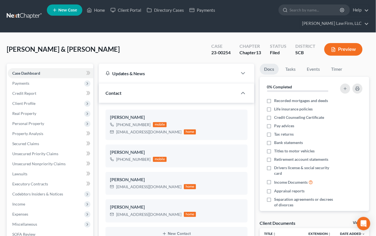
click at [25, 12] on link at bounding box center [25, 16] width 36 height 10
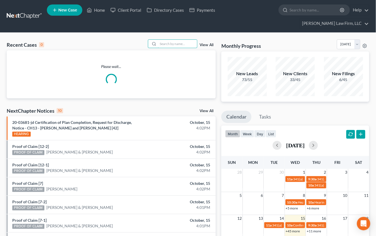
click at [183, 40] on input "search" at bounding box center [177, 44] width 39 height 8
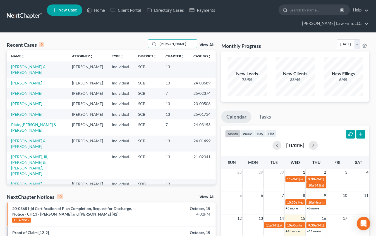
type input "kell"
click at [28, 64] on link "[PERSON_NAME] & [PERSON_NAME]" at bounding box center [28, 69] width 35 height 10
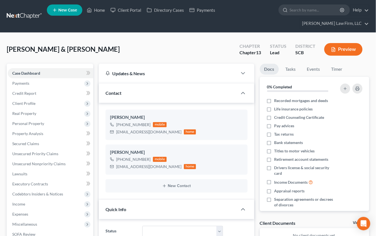
select select "2"
click at [358, 43] on button "Preview" at bounding box center [344, 49] width 38 height 13
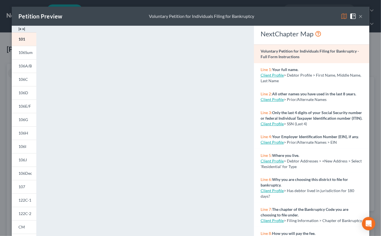
click at [18, 63] on span "106A/B" at bounding box center [24, 65] width 13 height 5
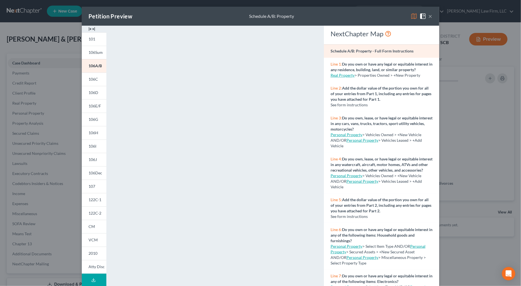
click at [94, 80] on span "106C" at bounding box center [93, 79] width 9 height 5
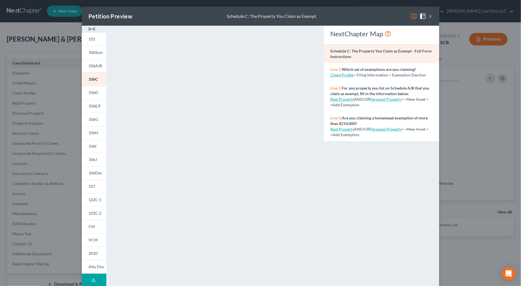
click at [381, 14] on span at bounding box center [424, 15] width 9 height 5
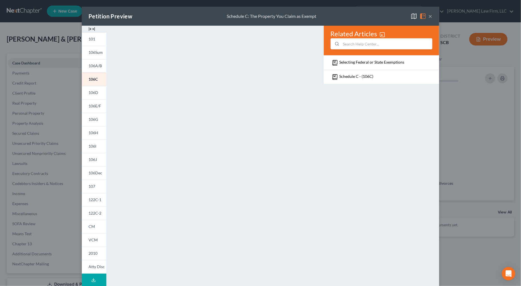
click at [88, 89] on link "106D" at bounding box center [94, 92] width 25 height 13
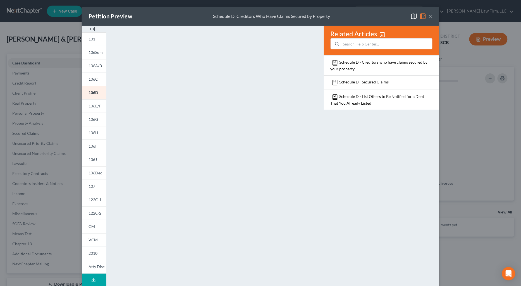
click at [380, 32] on img at bounding box center [383, 35] width 6 height 6
click at [381, 140] on div "Related Articles Schedule D - Creditors who have claims secured by your propert…" at bounding box center [381, 164] width 121 height 277
click at [381, 16] on img at bounding box center [423, 16] width 7 height 7
click at [381, 15] on img at bounding box center [414, 16] width 7 height 7
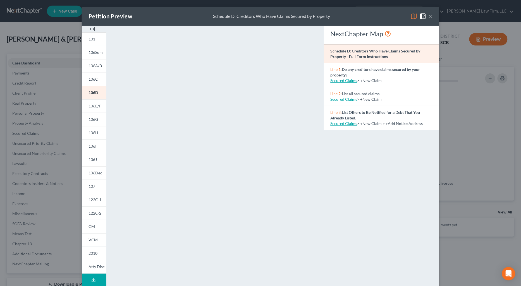
click at [90, 104] on span "106E/F" at bounding box center [95, 106] width 13 height 5
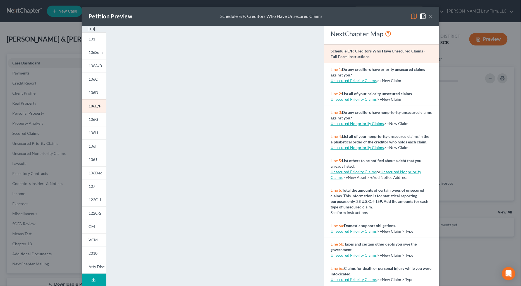
click at [89, 120] on span "106G" at bounding box center [93, 119] width 9 height 5
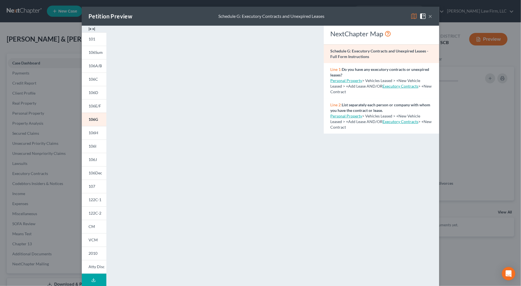
scroll to position [29, 0]
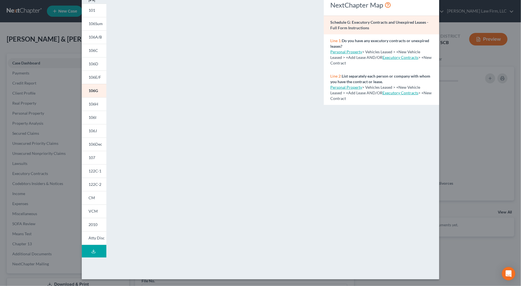
click at [94, 102] on span "106H" at bounding box center [94, 104] width 10 height 5
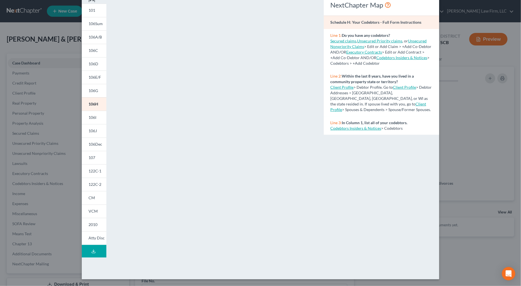
click at [91, 121] on link "106I" at bounding box center [94, 117] width 25 height 13
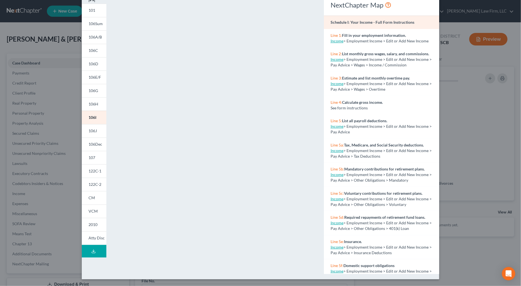
click at [96, 132] on link "106J" at bounding box center [94, 130] width 25 height 13
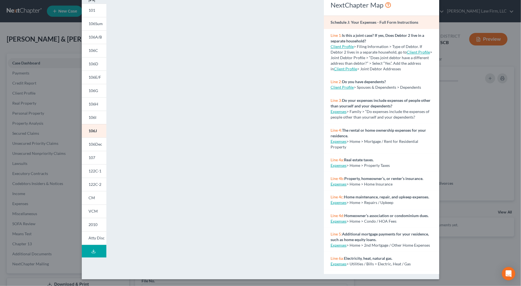
click at [91, 157] on span "107" at bounding box center [92, 157] width 7 height 5
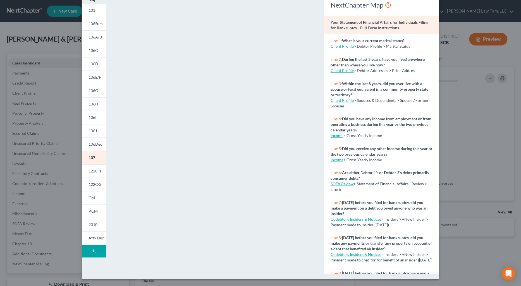
click at [92, 173] on span "122C-1" at bounding box center [95, 171] width 13 height 5
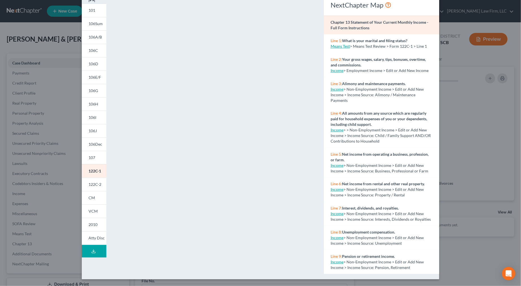
click at [99, 187] on link "122C-2" at bounding box center [94, 184] width 25 height 13
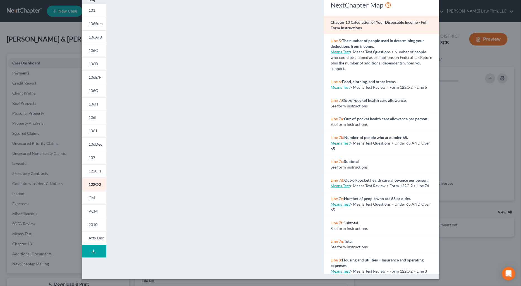
click at [92, 200] on span "CM" at bounding box center [92, 197] width 6 height 5
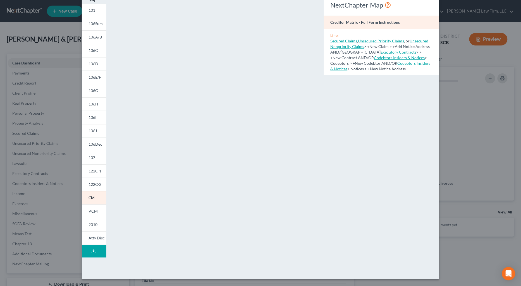
click at [96, 235] on span "Atty Disc" at bounding box center [97, 238] width 16 height 5
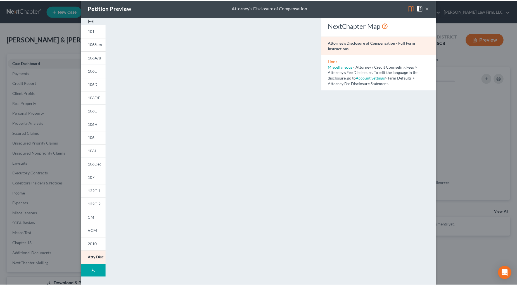
scroll to position [0, 0]
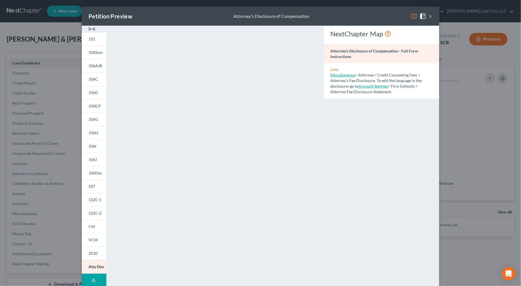
click at [381, 15] on button "×" at bounding box center [431, 16] width 4 height 7
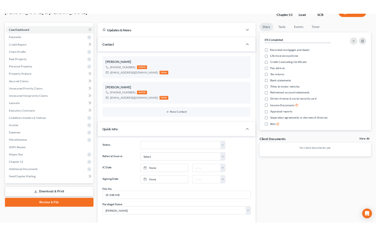
scroll to position [141, 0]
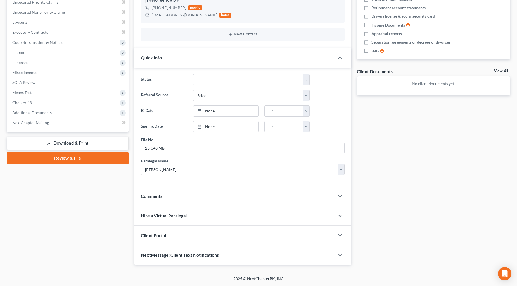
click at [194, 199] on div "Comments" at bounding box center [234, 196] width 200 height 19
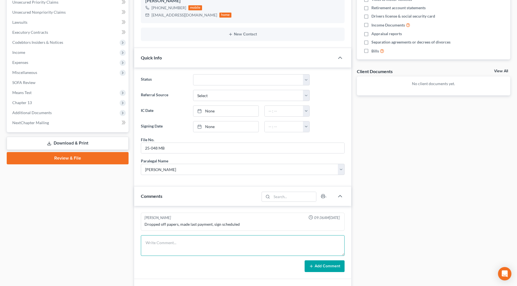
click at [190, 235] on textarea at bounding box center [243, 245] width 204 height 21
type textarea "Reviewed case & emailed notes to KK"
click at [333, 235] on button "Add Comment" at bounding box center [324, 267] width 40 height 12
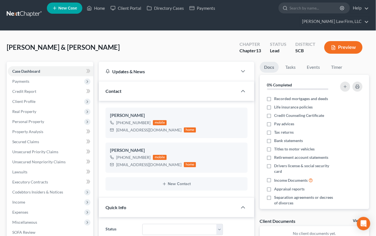
scroll to position [0, 0]
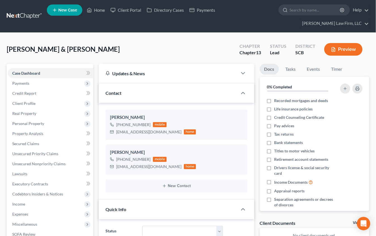
click at [32, 11] on link at bounding box center [25, 16] width 36 height 10
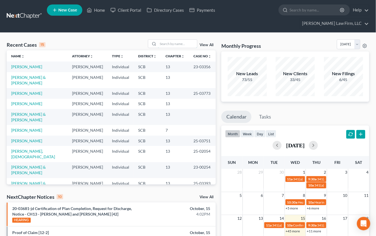
click at [173, 40] on input "search" at bounding box center [177, 44] width 39 height 8
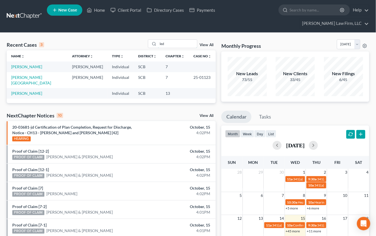
click at [174, 40] on input "led" at bounding box center [177, 44] width 39 height 8
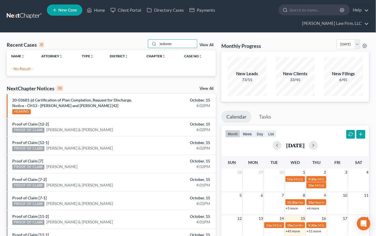
type input "ledbeter"
click at [33, 11] on link at bounding box center [25, 16] width 36 height 10
